Goal: Transaction & Acquisition: Purchase product/service

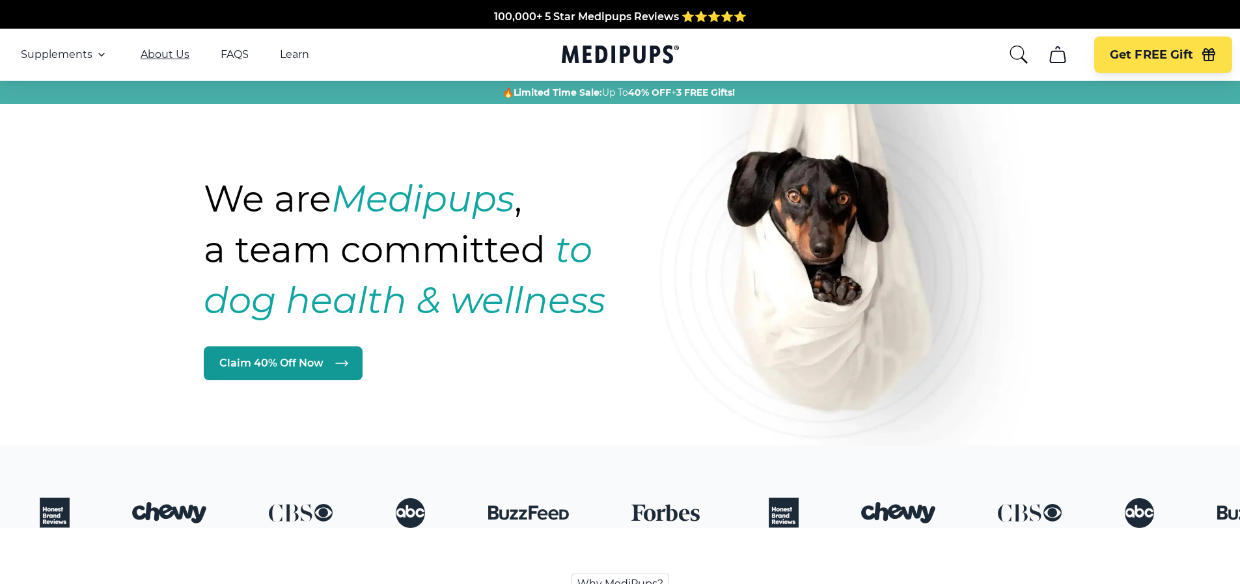
click at [165, 54] on link "About Us" at bounding box center [165, 54] width 49 height 13
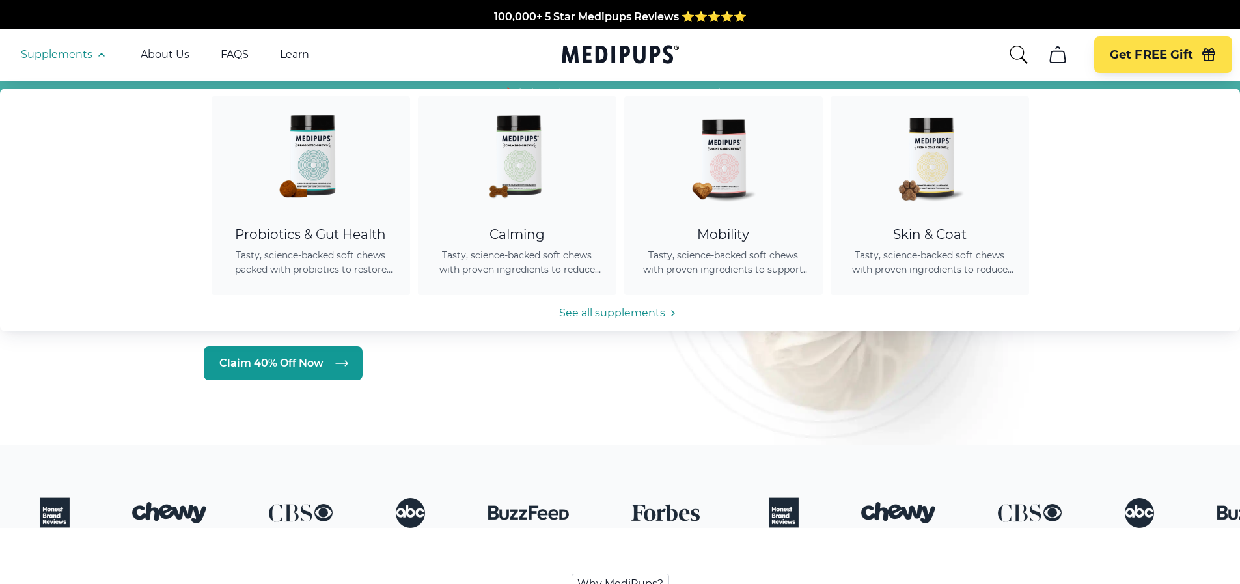
click at [85, 50] on span "Supplements" at bounding box center [57, 54] width 72 height 13
click at [68, 55] on span "Supplements" at bounding box center [57, 54] width 72 height 13
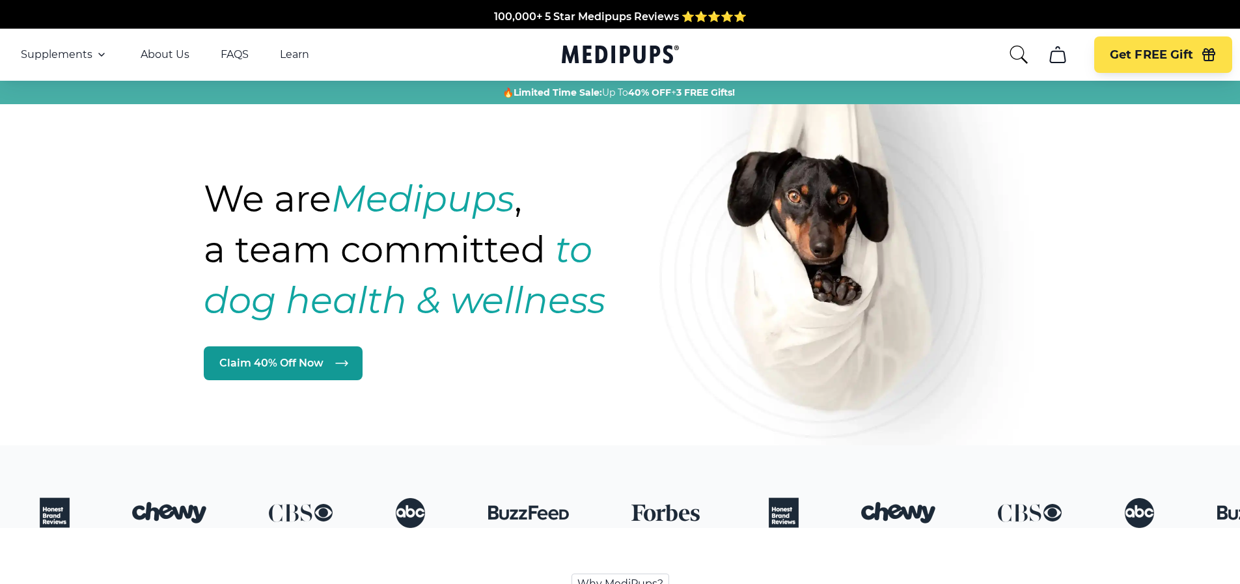
click at [68, 55] on span "Supplements" at bounding box center [57, 54] width 72 height 13
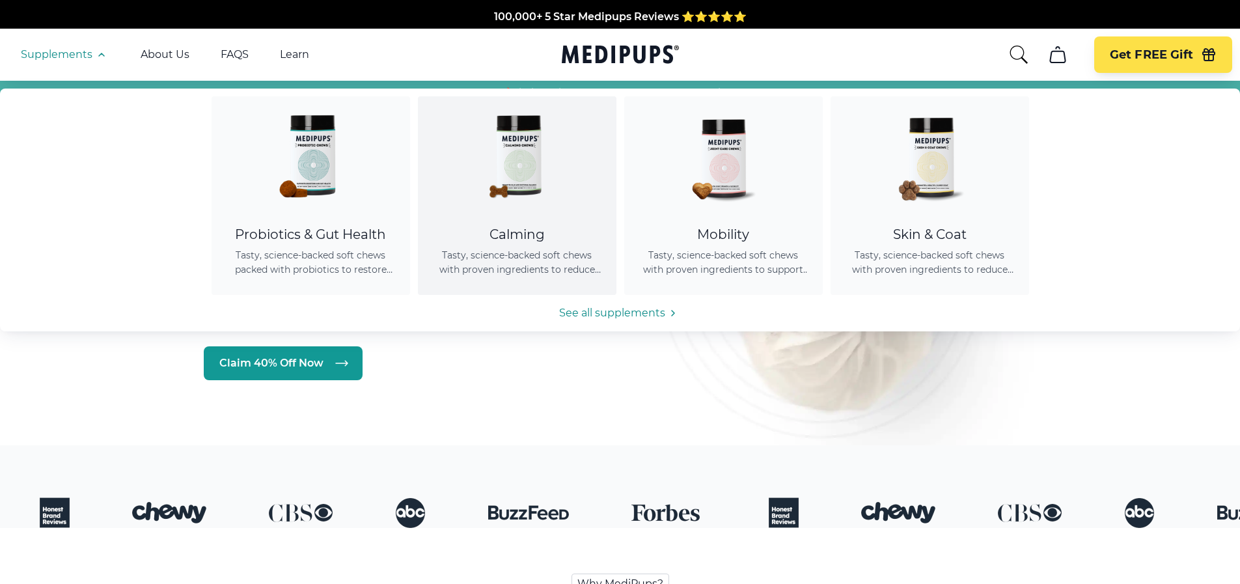
click at [503, 213] on img at bounding box center [516, 154] width 117 height 117
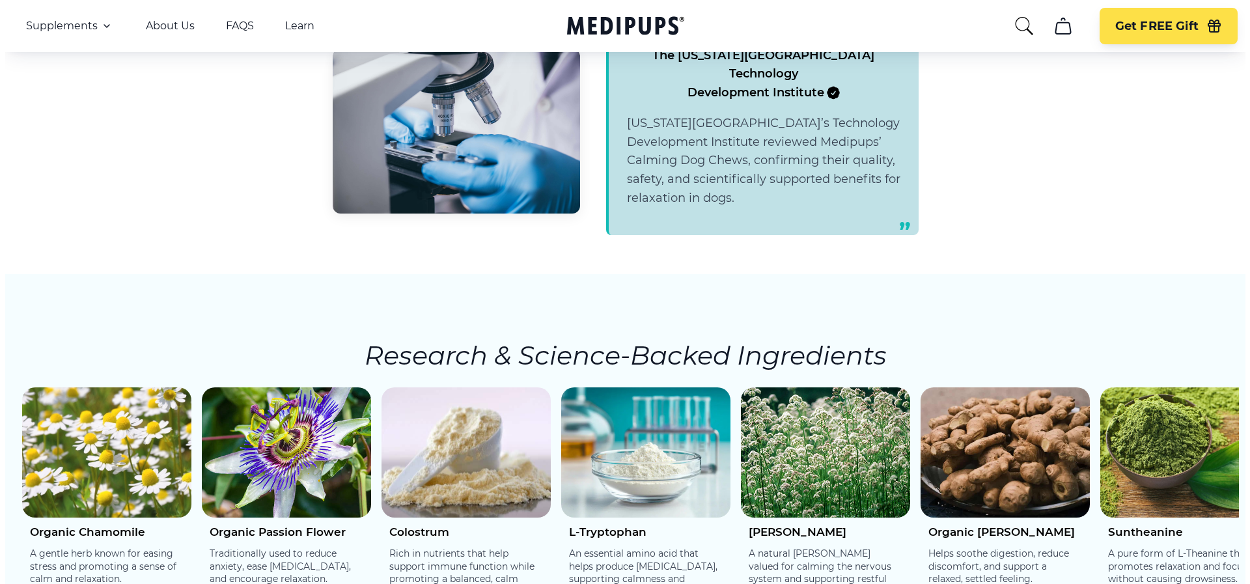
scroll to position [1880, 0]
